Goal: Information Seeking & Learning: Learn about a topic

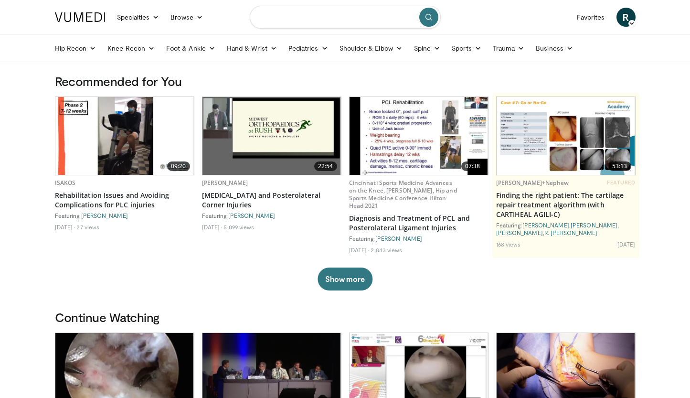
click at [288, 22] on input "Search topics, interventions" at bounding box center [345, 17] width 191 height 23
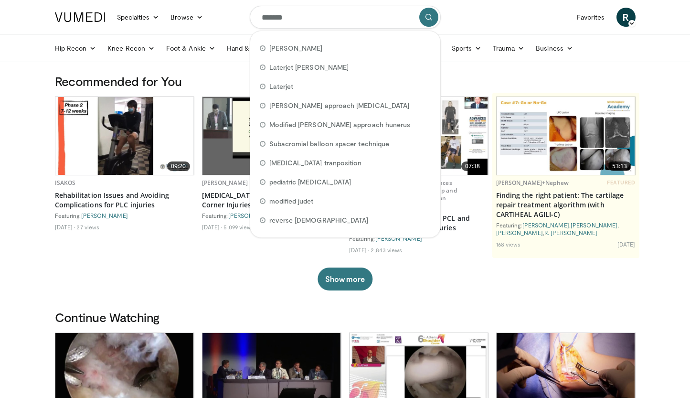
type input "********"
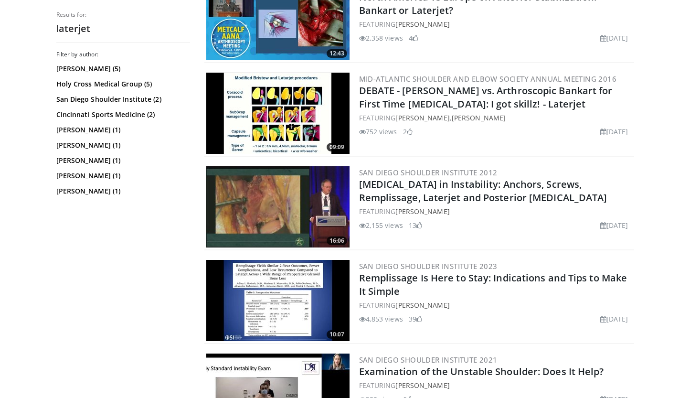
scroll to position [1162, 0]
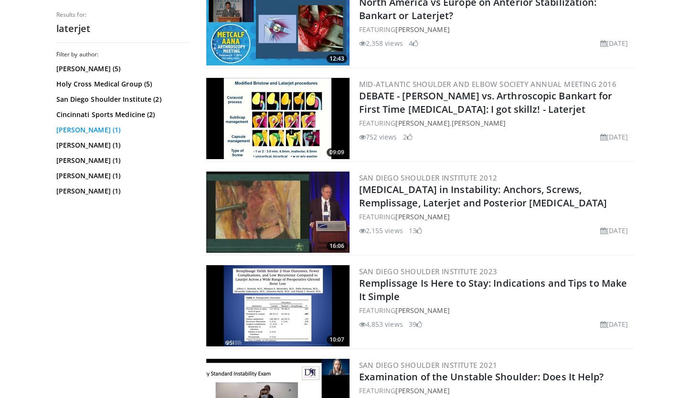
click at [87, 130] on link "[PERSON_NAME] (1)" at bounding box center [121, 130] width 131 height 10
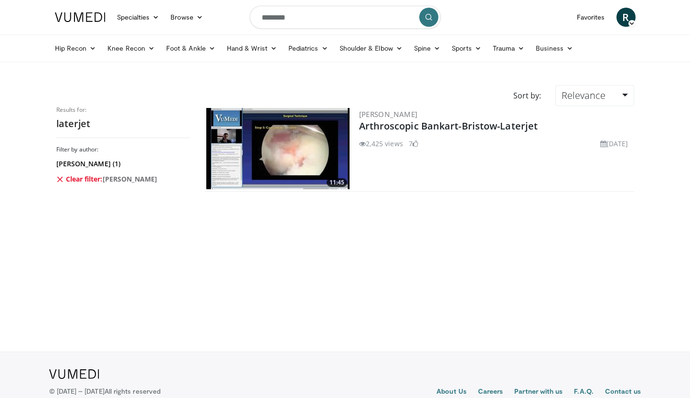
click at [281, 21] on input "********" at bounding box center [345, 17] width 191 height 23
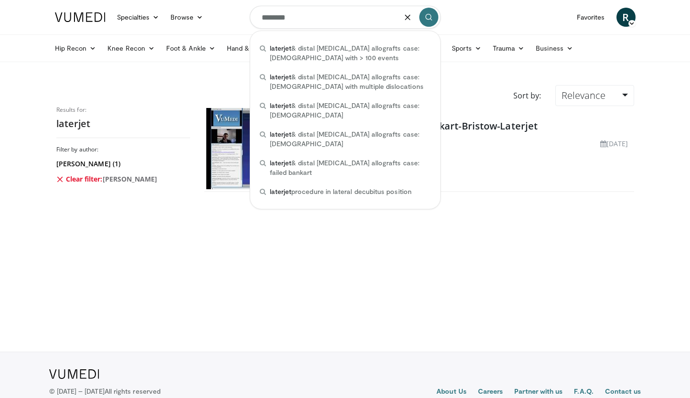
click at [281, 21] on input "********" at bounding box center [345, 17] width 191 height 23
type input "*"
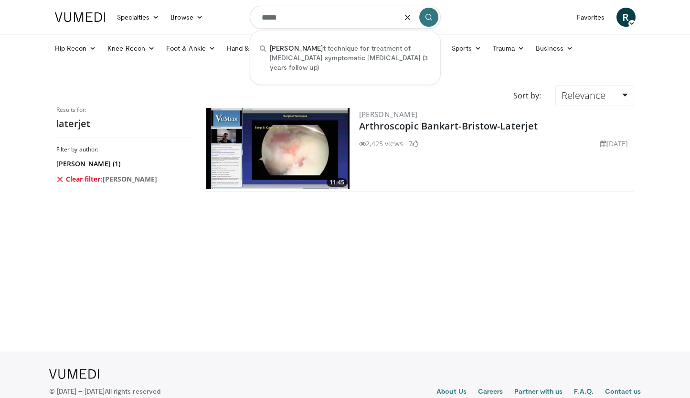
type input "*****"
click at [626, 22] on span "R" at bounding box center [625, 17] width 19 height 19
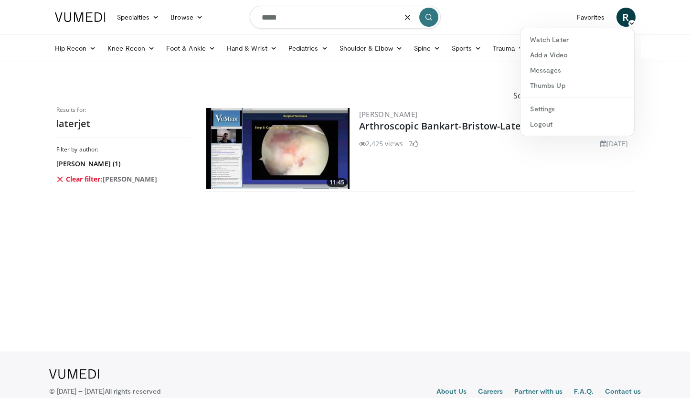
click at [629, 22] on icon at bounding box center [631, 23] width 7 height 7
click at [600, 18] on link "Favorites" at bounding box center [591, 17] width 40 height 19
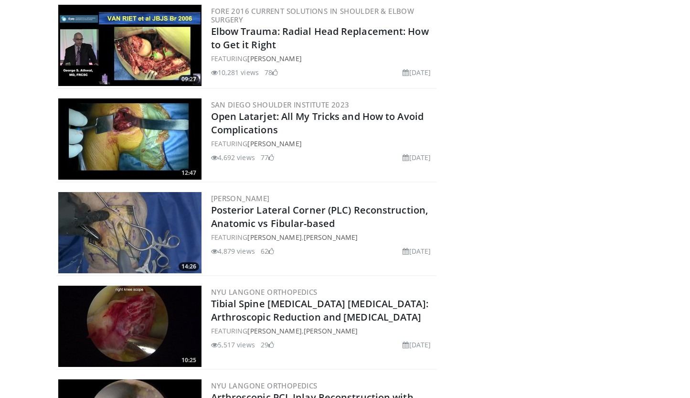
scroll to position [699, 0]
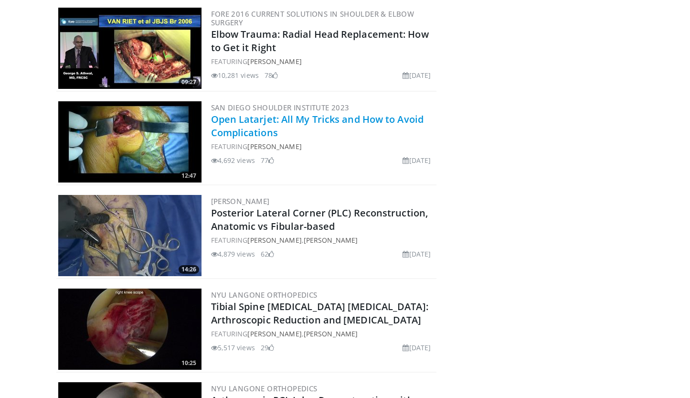
click at [251, 129] on link "Open Latarjet: All My Tricks and How to Avoid Complications" at bounding box center [317, 126] width 213 height 26
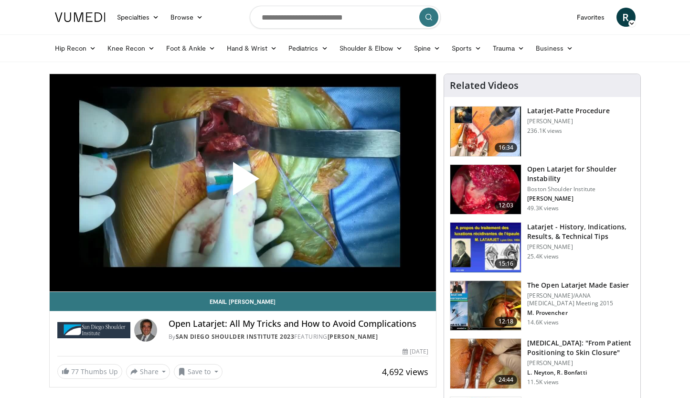
click at [552, 113] on h3 "Latarjet-Patte Procedure" at bounding box center [568, 111] width 82 height 10
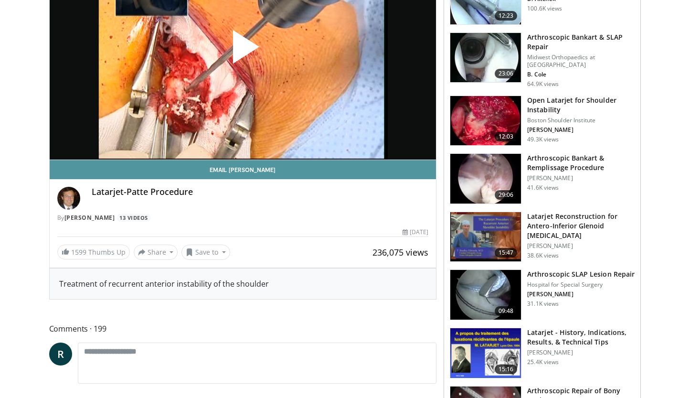
scroll to position [156, 0]
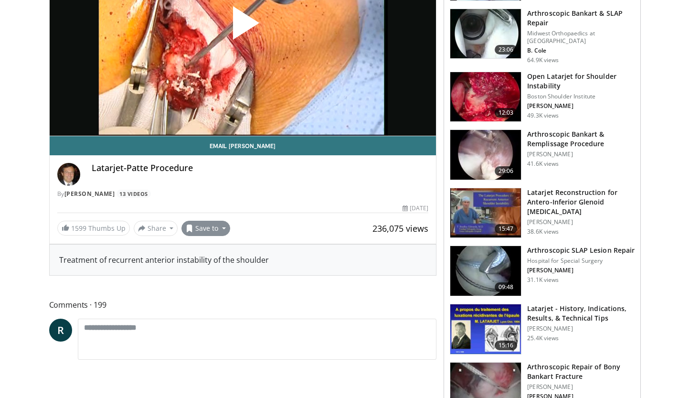
click at [200, 227] on button "Save to" at bounding box center [205, 228] width 49 height 15
click at [206, 248] on span "Add to Favorites" at bounding box center [222, 248] width 59 height 11
click at [242, 27] on span "Video Player" at bounding box center [242, 27] width 0 height 0
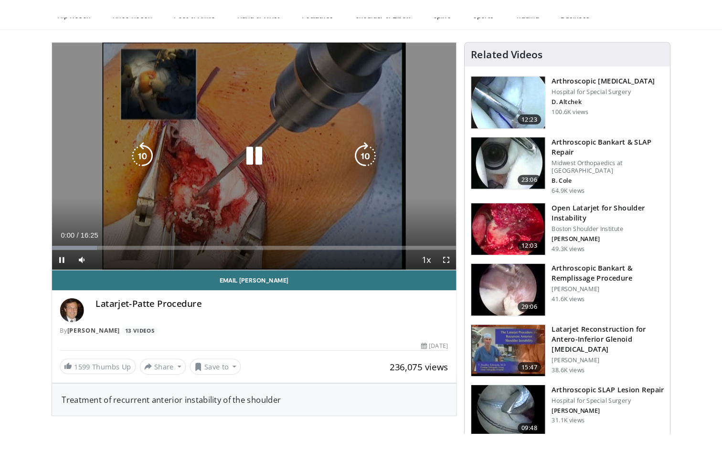
scroll to position [51, 0]
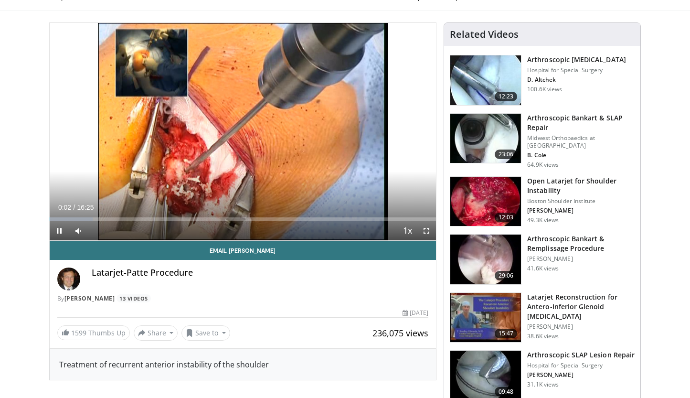
click at [429, 231] on span "Video Player" at bounding box center [426, 230] width 19 height 19
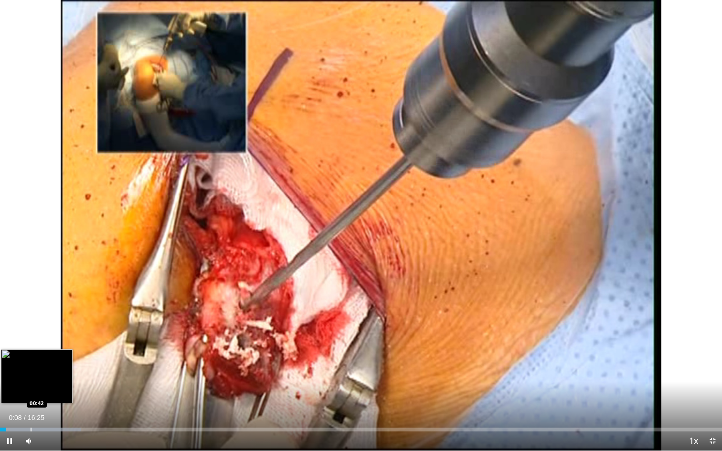
click at [31, 397] on div "Progress Bar" at bounding box center [31, 430] width 1 height 4
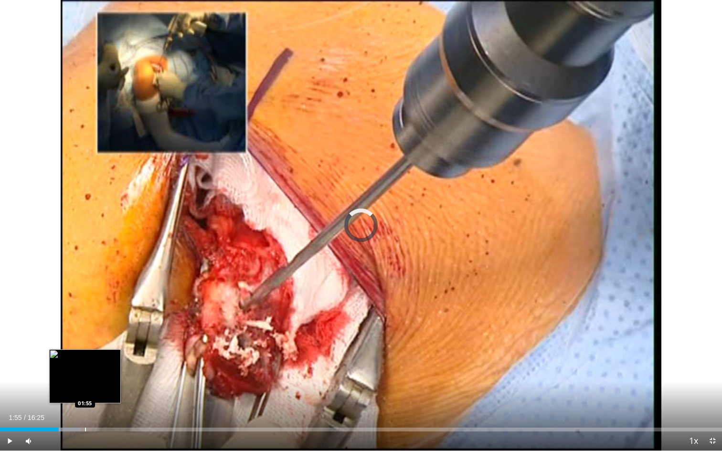
click at [85, 397] on div "Loaded : 11.17% 01:20 01:55" at bounding box center [361, 426] width 722 height 9
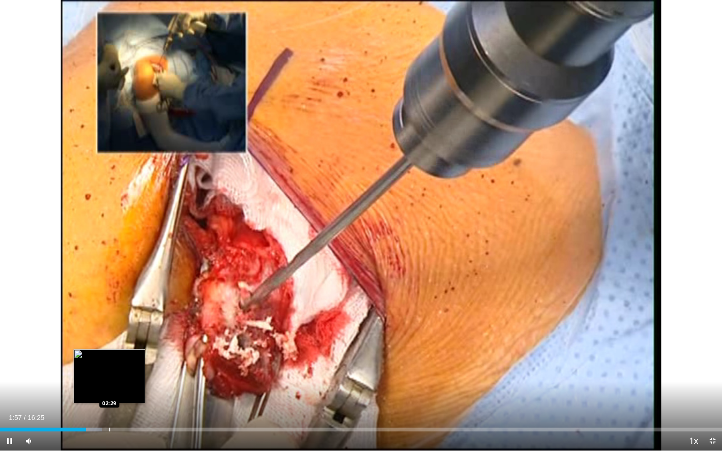
click at [110, 397] on div "Progress Bar" at bounding box center [109, 430] width 1 height 4
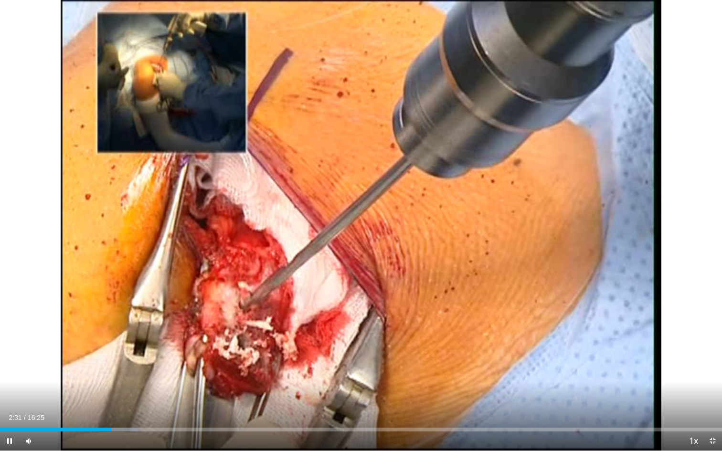
click at [131, 397] on div "Current Time 2:31 / Duration 16:25 Pause Skip Backward Skip Forward Mute Loaded…" at bounding box center [361, 441] width 722 height 19
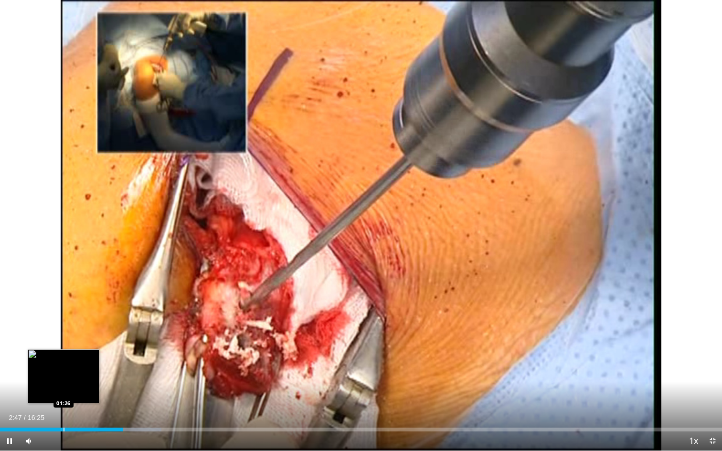
click at [64, 397] on div "Progress Bar" at bounding box center [63, 430] width 1 height 4
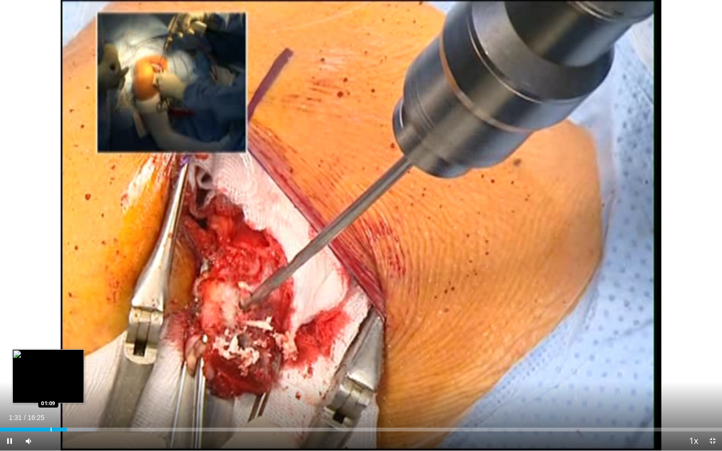
click at [51, 397] on div "Progress Bar" at bounding box center [51, 430] width 1 height 4
click at [61, 397] on div "Progress Bar" at bounding box center [61, 430] width 1 height 4
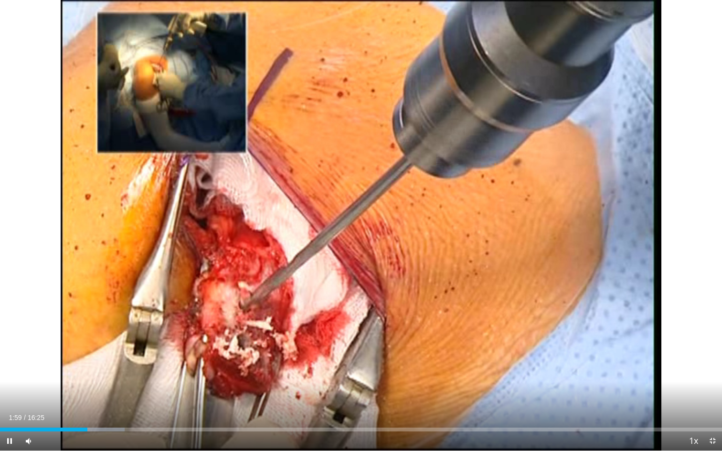
click at [95, 397] on div "Current Time 1:59 / Duration 16:25 Pause Skip Backward Skip Forward Mute 9% Loa…" at bounding box center [361, 441] width 722 height 19
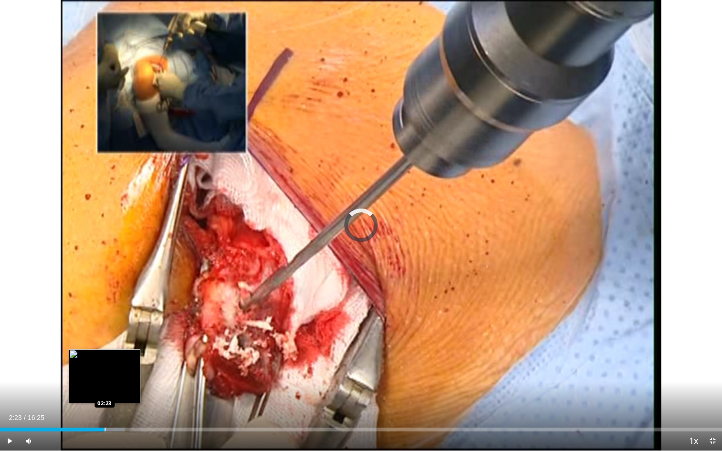
click at [105, 397] on div "Progress Bar" at bounding box center [105, 430] width 1 height 4
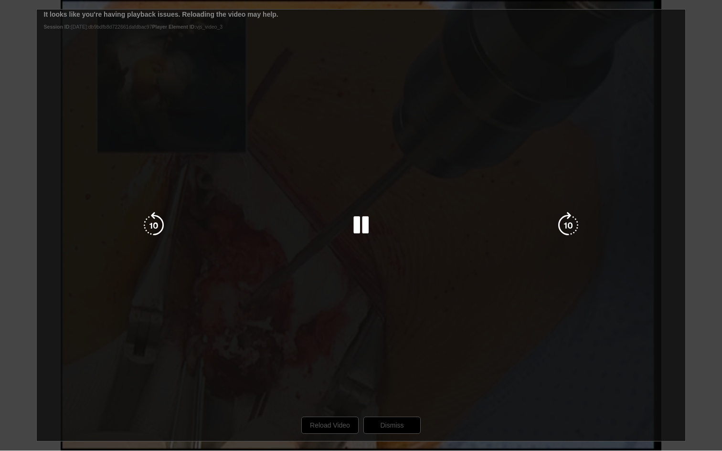
click at [127, 376] on div "10 seconds Tap to unmute" at bounding box center [361, 225] width 722 height 451
click at [172, 332] on div "10 seconds Tap to unmute" at bounding box center [361, 225] width 722 height 451
click at [182, 317] on div "10 seconds Tap to unmute" at bounding box center [361, 225] width 722 height 451
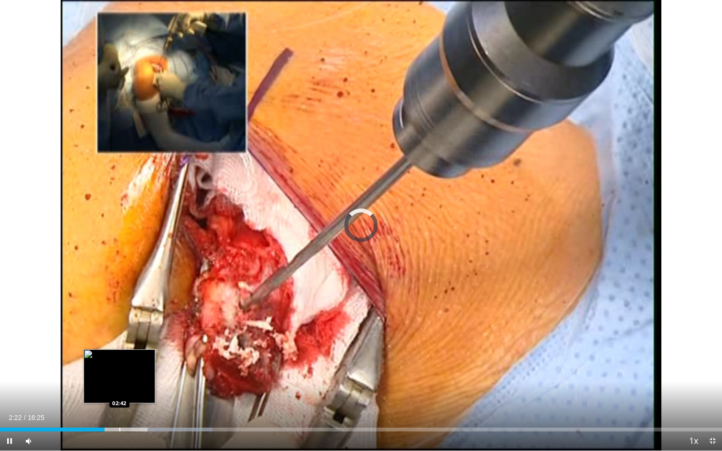
click at [119, 397] on div "Progress Bar" at bounding box center [119, 430] width 1 height 4
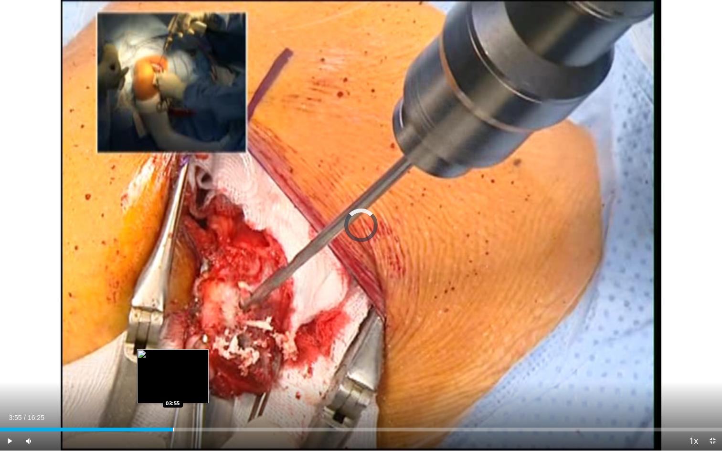
click at [173, 397] on div "Loaded : 21.31% 03:55 03:55" at bounding box center [361, 426] width 722 height 9
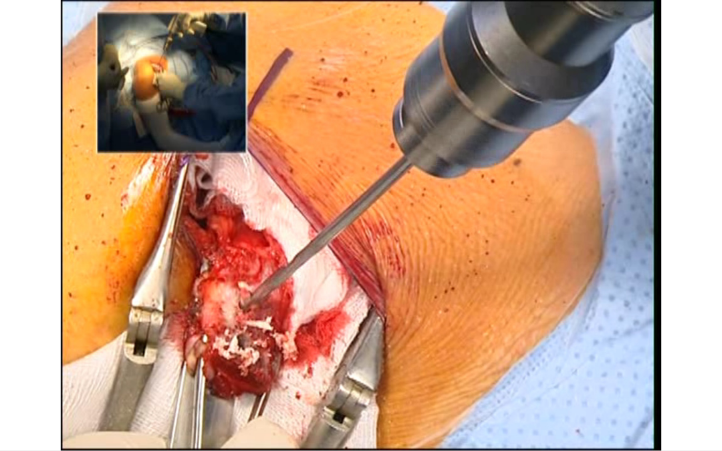
click at [190, 397] on div "Loaded : 24.35% 03:56 03:55" at bounding box center [361, 446] width 722 height 9
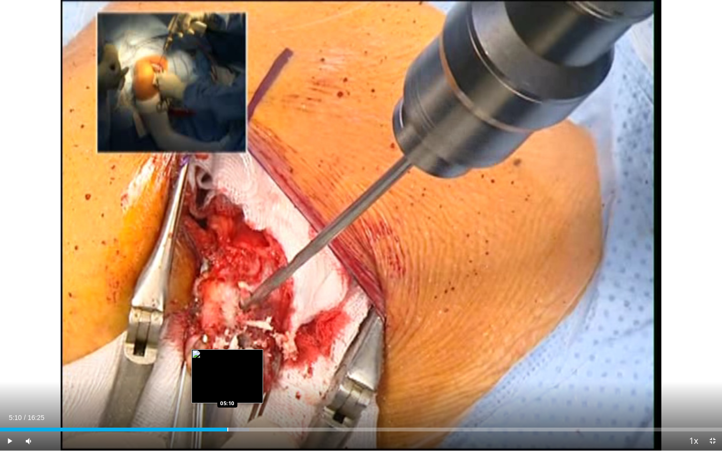
click at [227, 397] on div "Progress Bar" at bounding box center [227, 430] width 1 height 4
click at [238, 397] on div "Progress Bar" at bounding box center [238, 430] width 1 height 4
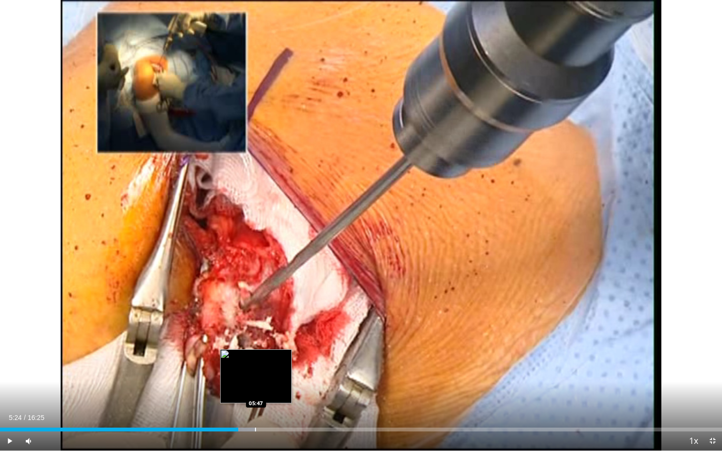
click at [256, 397] on div "Loaded : 35.52% 05:24 05:47" at bounding box center [361, 426] width 722 height 9
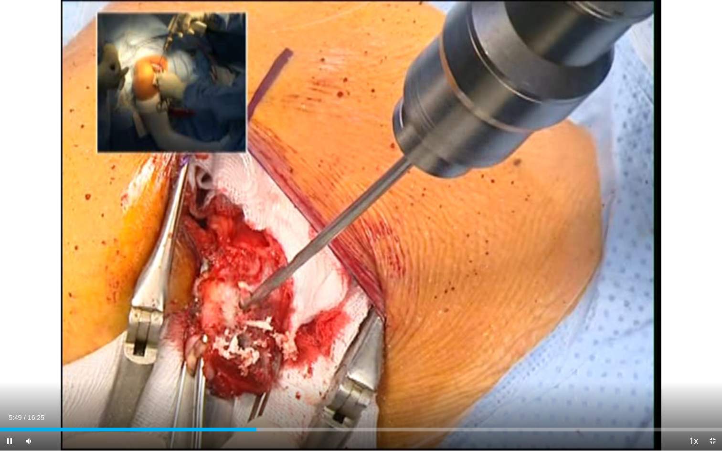
click at [294, 397] on div "Current Time 5:49 / Duration 16:25 Pause Skip Backward Skip Forward Mute 9% Loa…" at bounding box center [361, 441] width 722 height 19
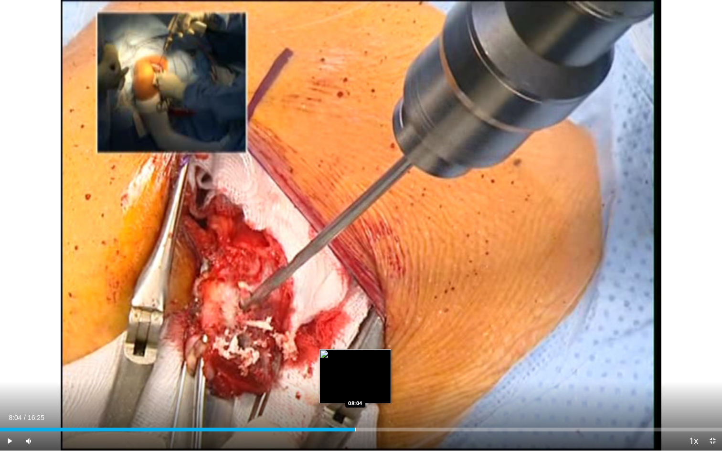
click at [355, 397] on div "Loaded : 38.63% 08:04 08:04" at bounding box center [361, 426] width 722 height 9
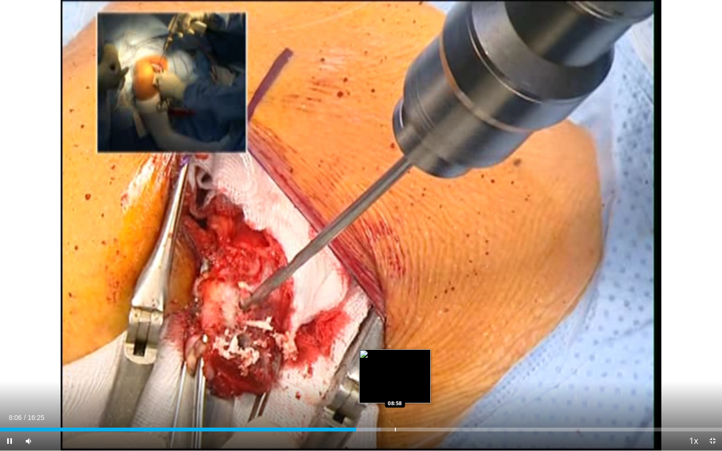
click at [395, 397] on div "Loaded : 52.78% 08:06 08:58" at bounding box center [361, 426] width 722 height 9
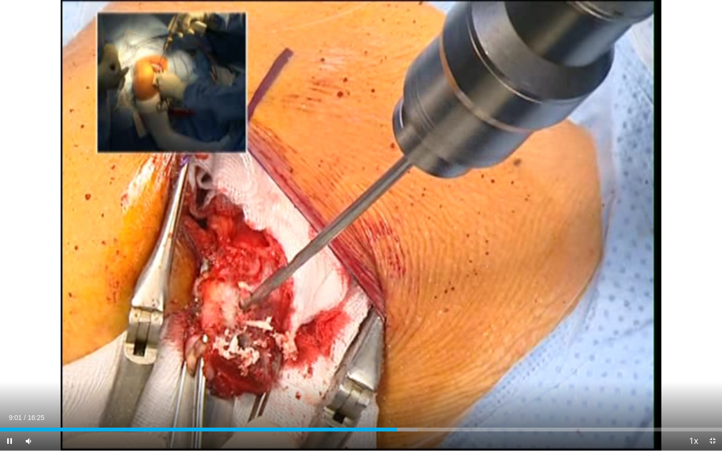
click at [11, 397] on span "Video Player" at bounding box center [9, 441] width 19 height 19
